Goal: Transaction & Acquisition: Purchase product/service

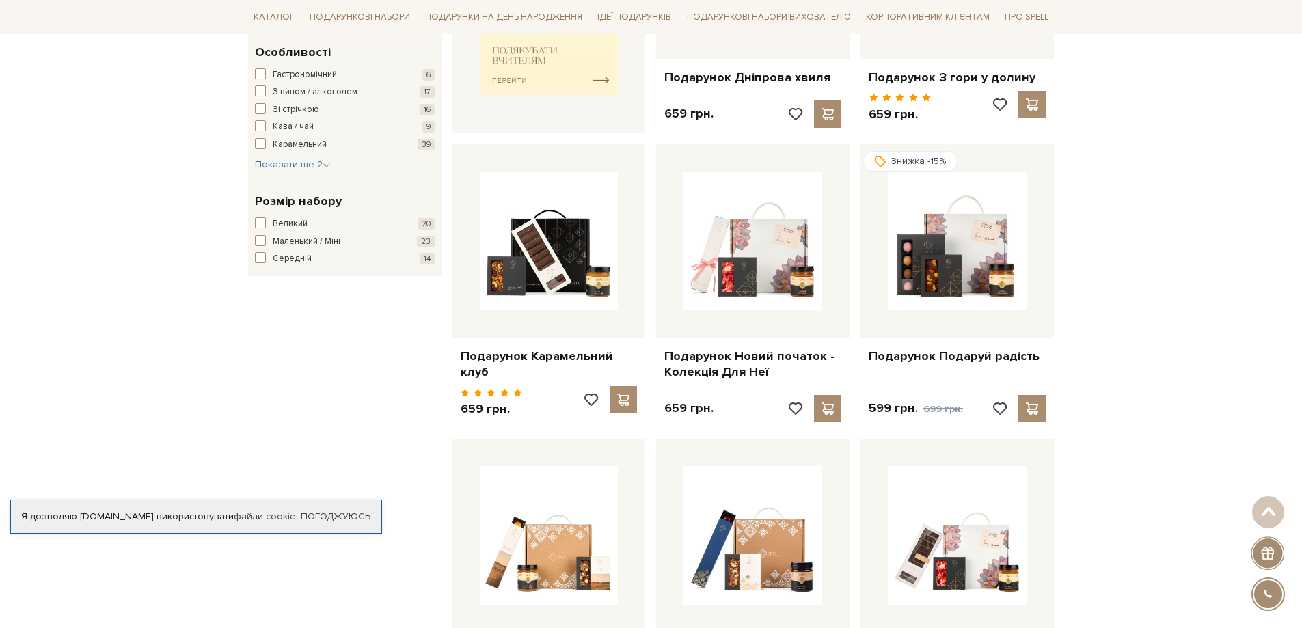
scroll to position [752, 0]
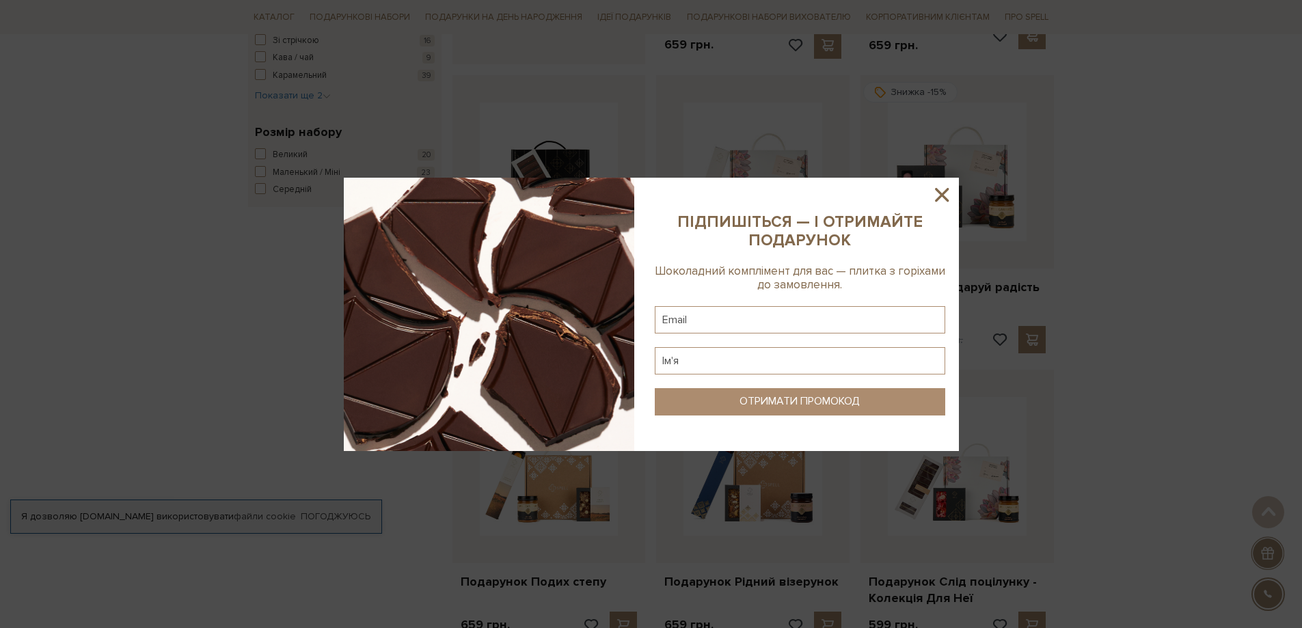
click at [951, 193] on icon at bounding box center [941, 194] width 23 height 23
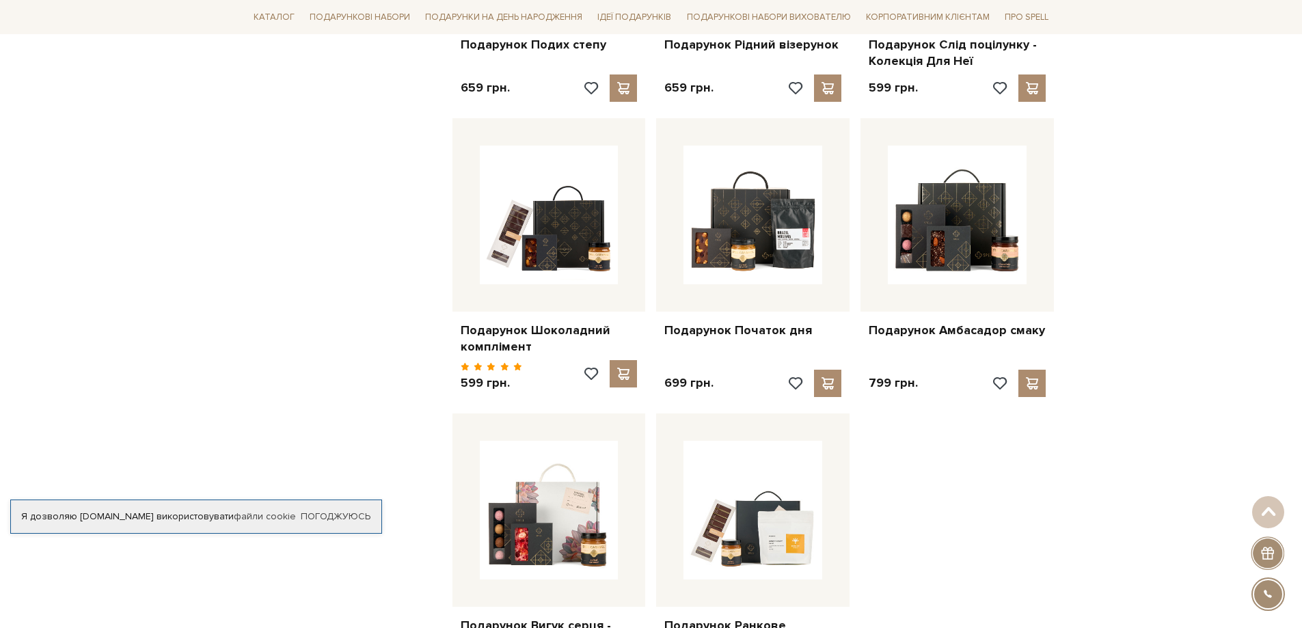
scroll to position [1435, 0]
